Goal: Information Seeking & Learning: Learn about a topic

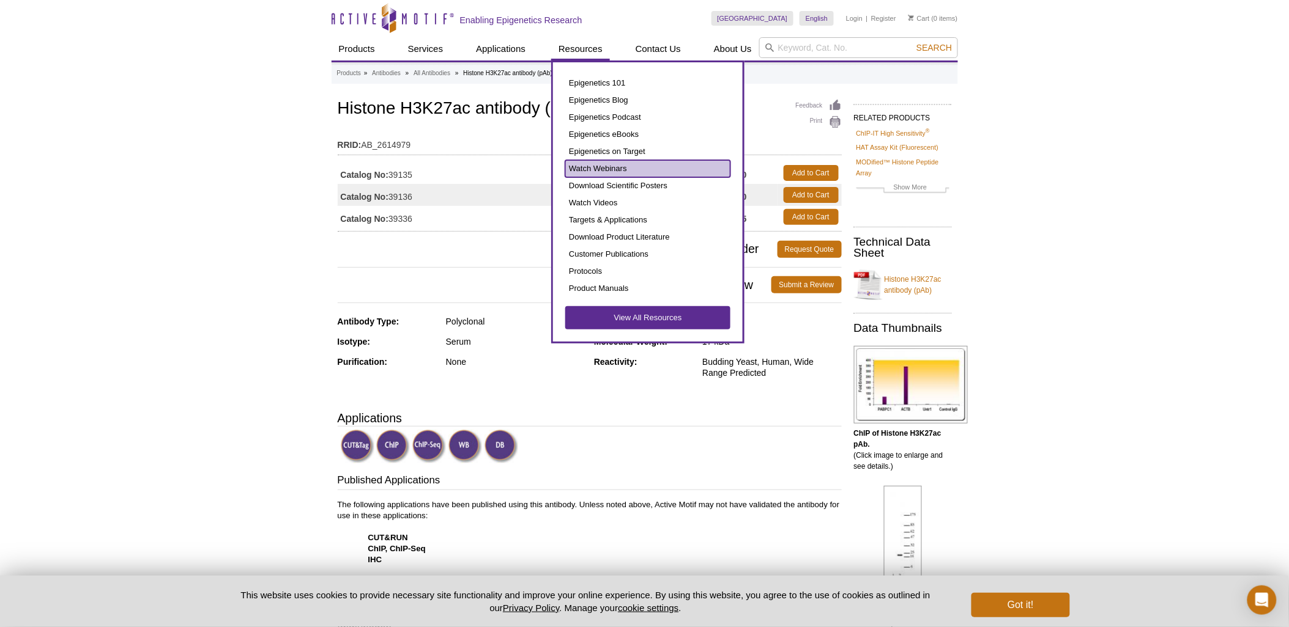
click at [625, 161] on link "Watch Webinars" at bounding box center [647, 168] width 165 height 17
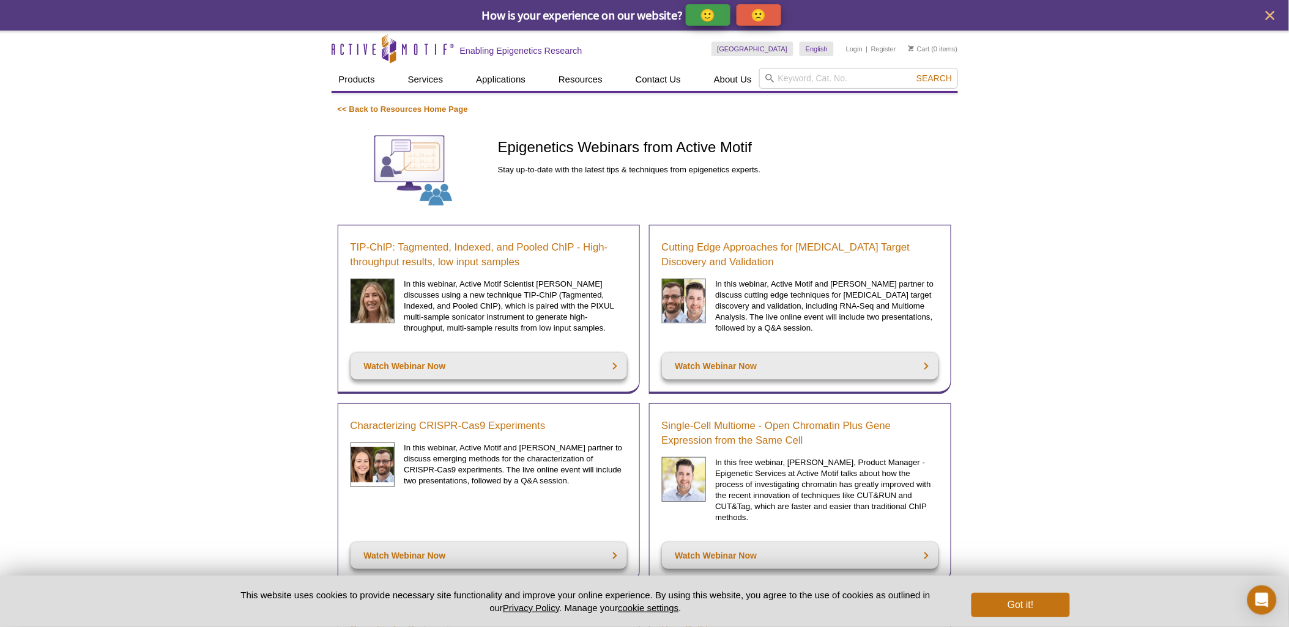
drag, startPoint x: 418, startPoint y: 243, endPoint x: 294, endPoint y: 271, distance: 127.3
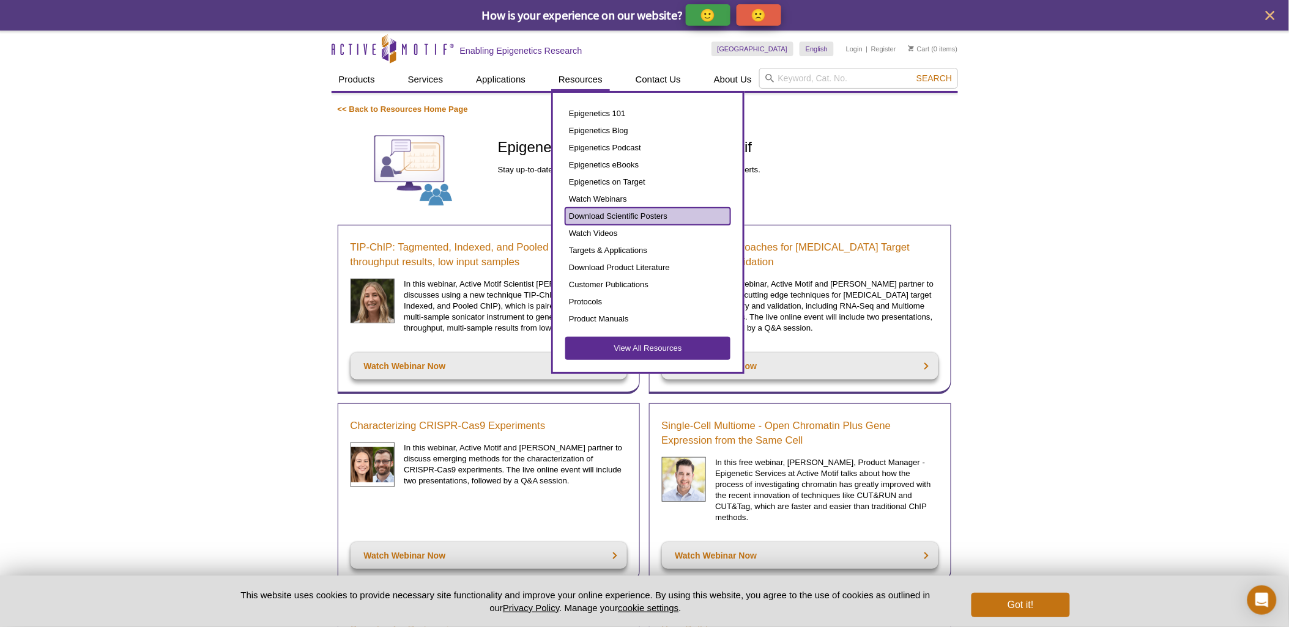
click at [652, 212] on link "Download Scientific Posters" at bounding box center [647, 216] width 165 height 17
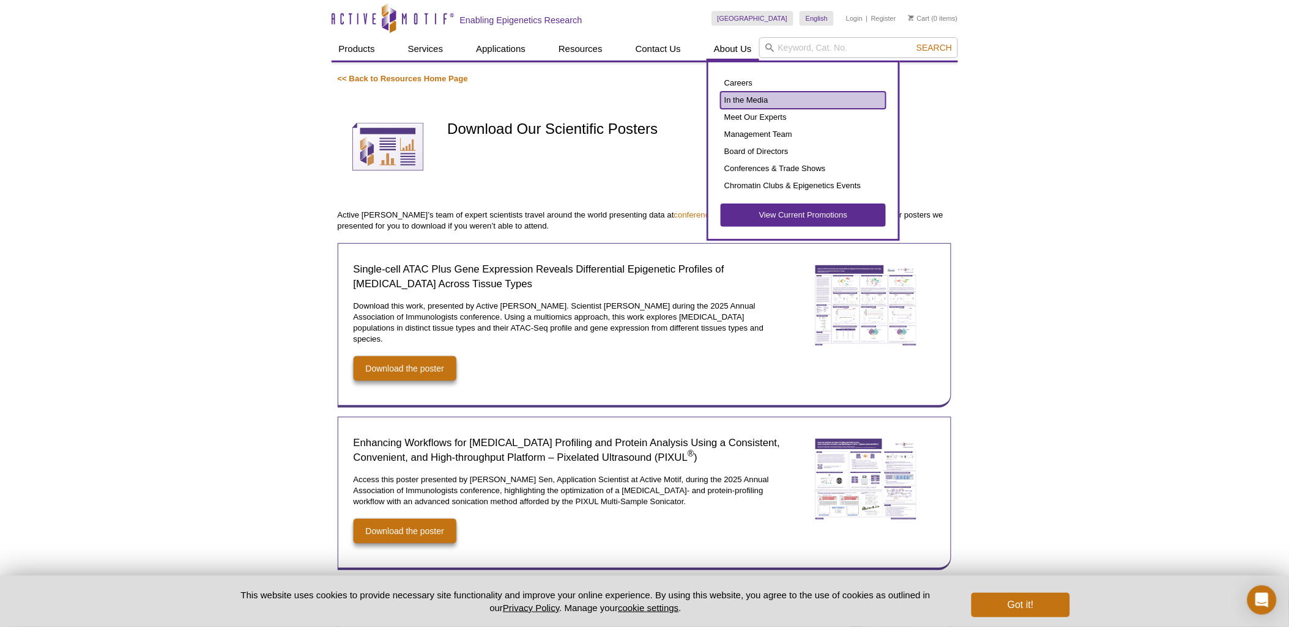
click at [740, 97] on link "In the Media" at bounding box center [802, 100] width 165 height 17
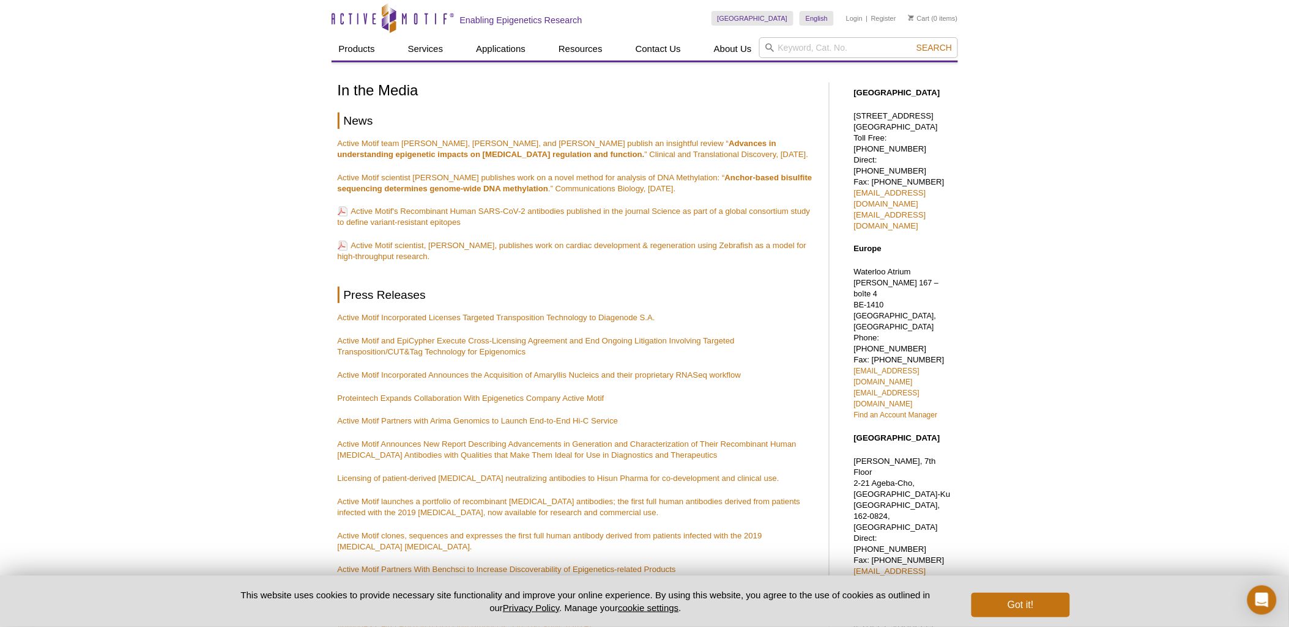
click at [229, 267] on div "Active Motif Logo Enabling Epigenetics Research 0 Search Skip to content Active…" at bounding box center [644, 511] width 1289 height 1022
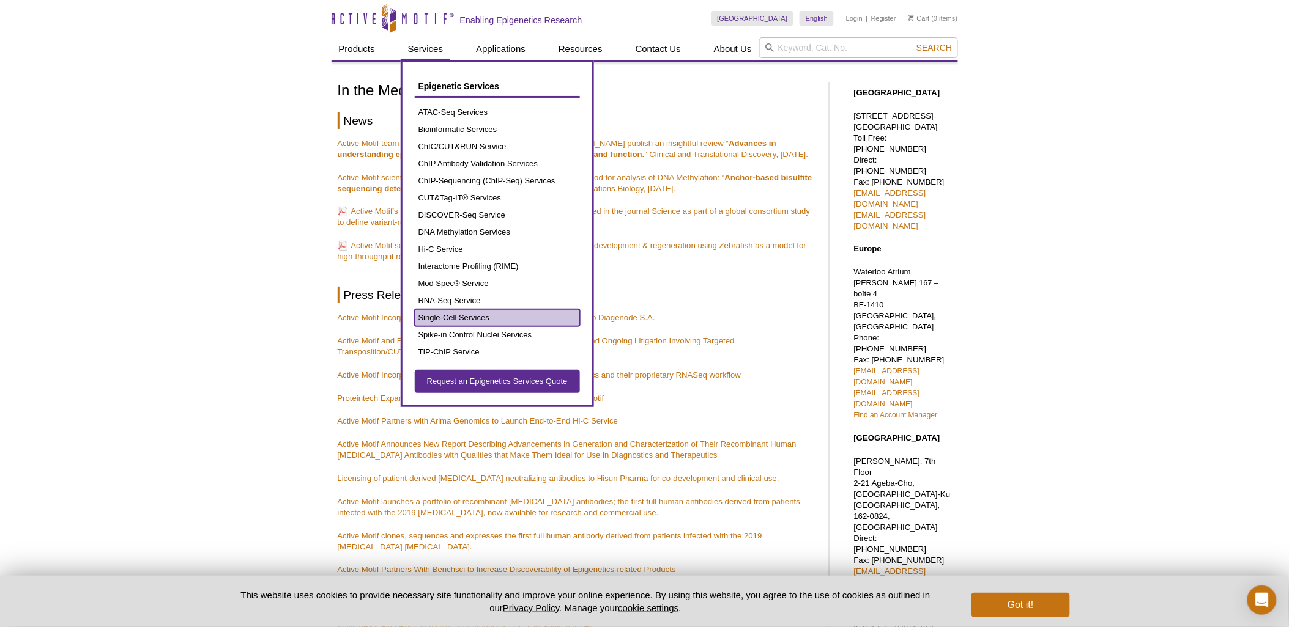
click at [483, 316] on link "Single-Cell Services" at bounding box center [497, 317] width 165 height 17
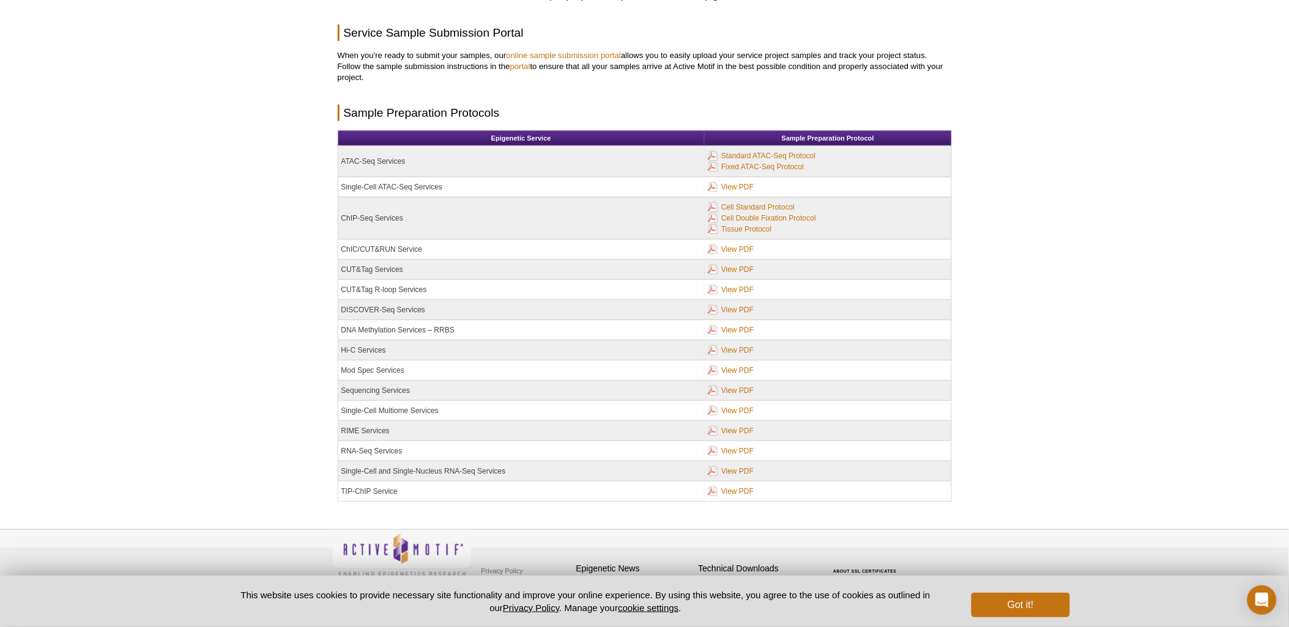
scroll to position [119, 0]
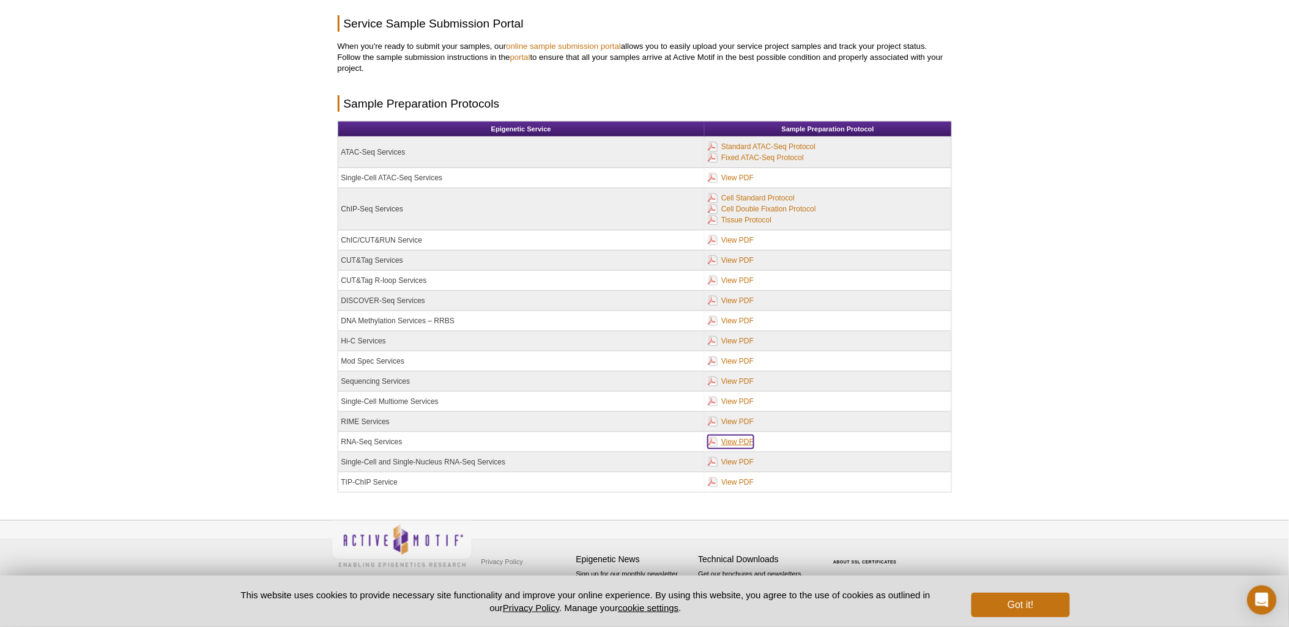
click at [730, 443] on link "View PDF" at bounding box center [731, 441] width 46 height 13
